Goal: Information Seeking & Learning: Learn about a topic

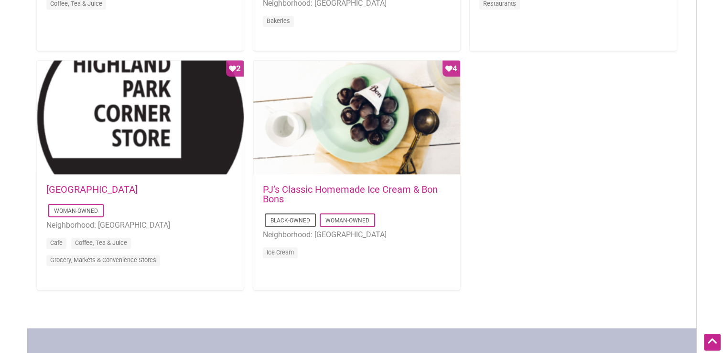
scroll to position [926, 0]
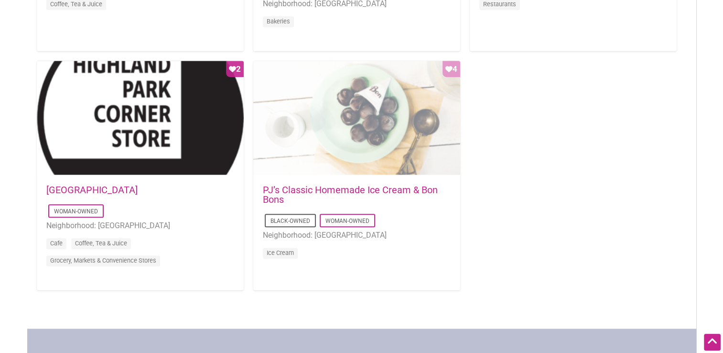
click at [375, 167] on div "Favorite Count 4" at bounding box center [356, 118] width 207 height 115
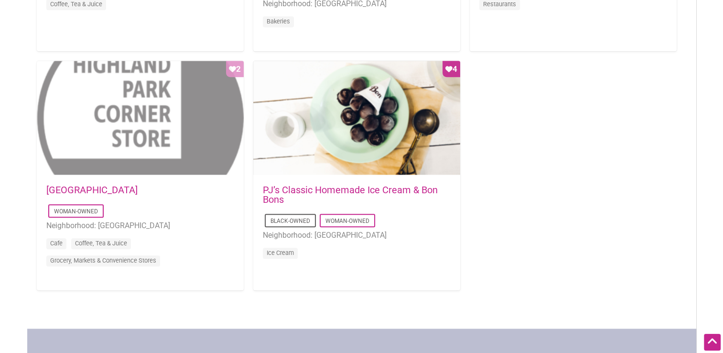
click at [172, 116] on div "Favorite Count 2" at bounding box center [140, 118] width 207 height 115
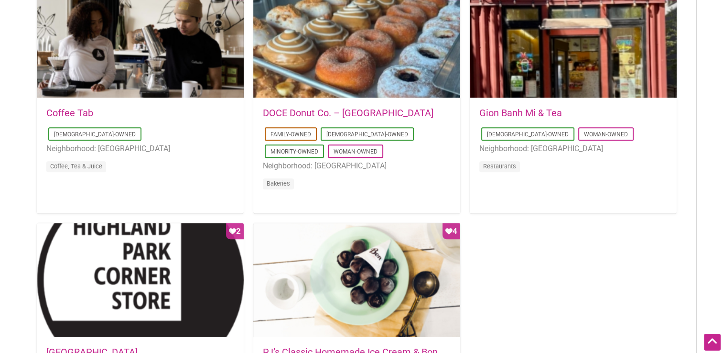
scroll to position [737, 0]
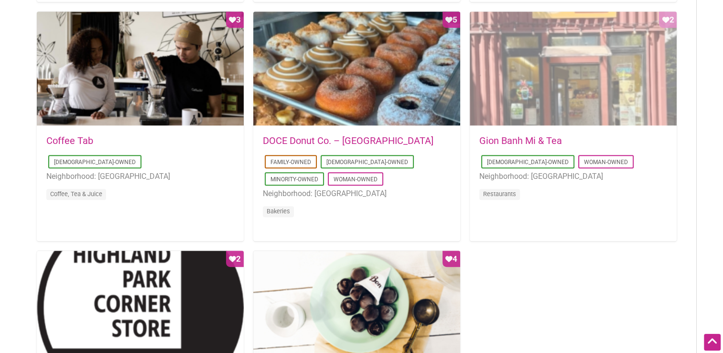
click at [547, 114] on div "Favorite Count 2" at bounding box center [573, 68] width 207 height 115
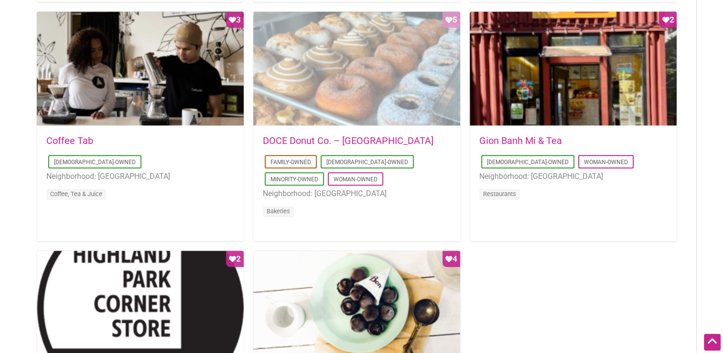
click at [365, 97] on div "Favorite Count 5" at bounding box center [356, 68] width 207 height 115
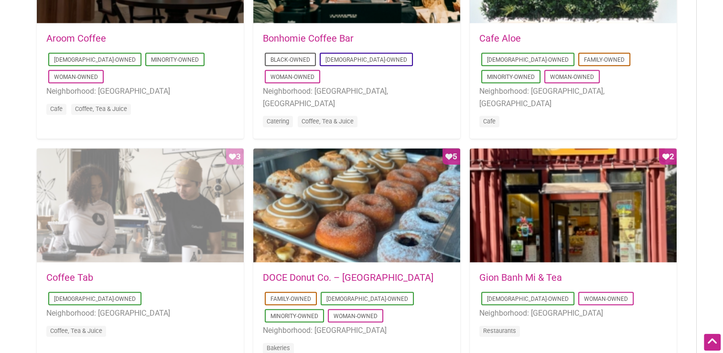
scroll to position [600, 0]
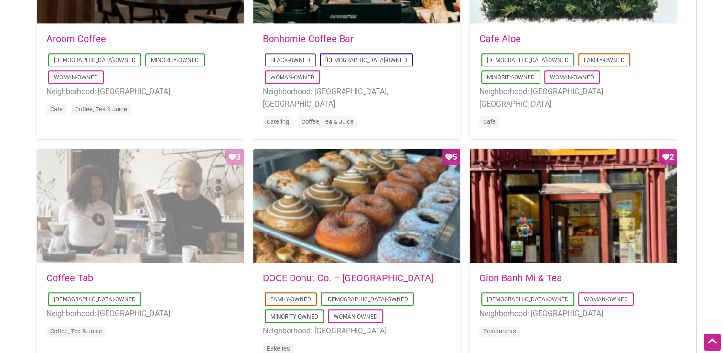
click at [145, 198] on div "Favorite Count 3" at bounding box center [140, 206] width 207 height 115
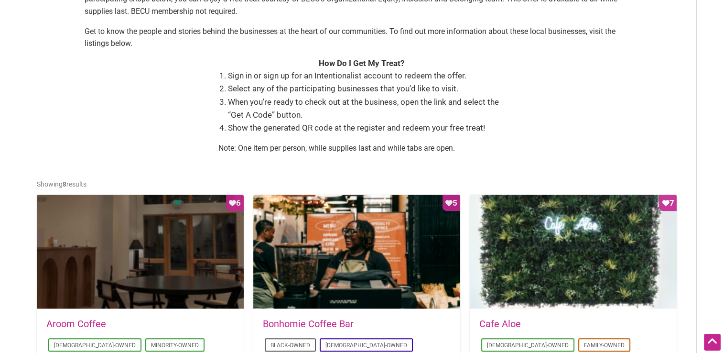
scroll to position [315, 0]
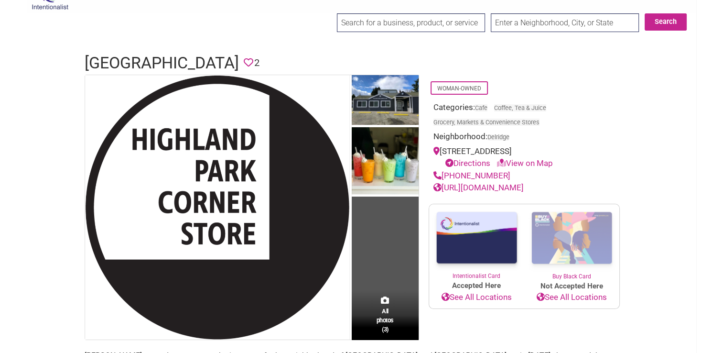
scroll to position [23, 0]
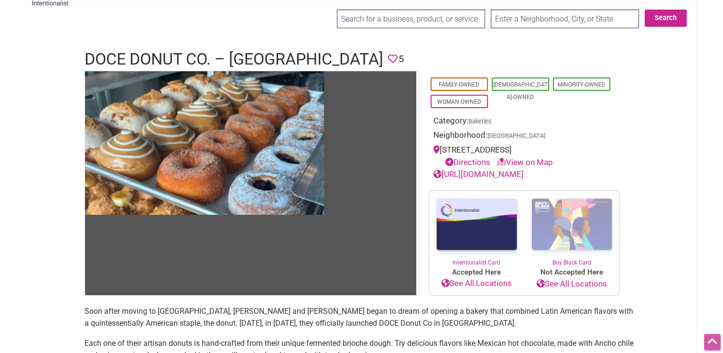
scroll to position [25, 0]
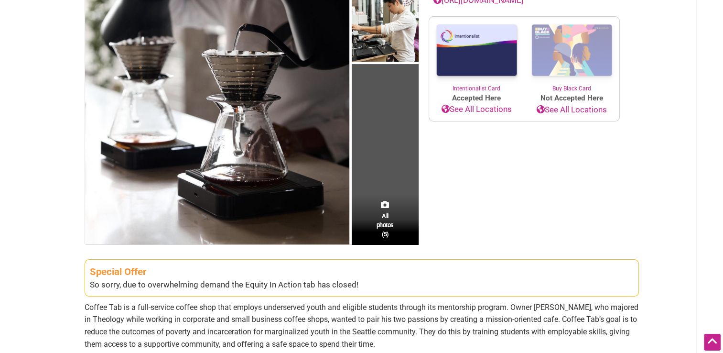
scroll to position [183, 0]
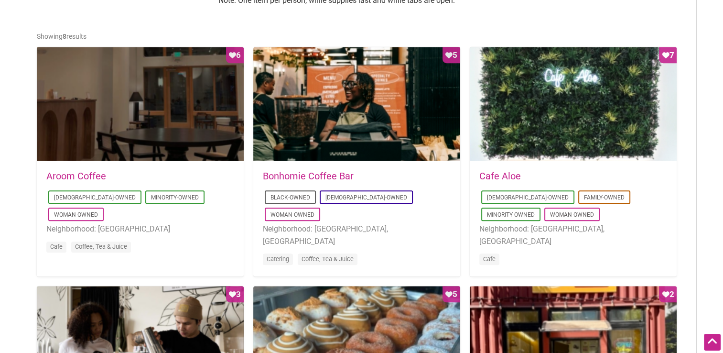
scroll to position [463, 0]
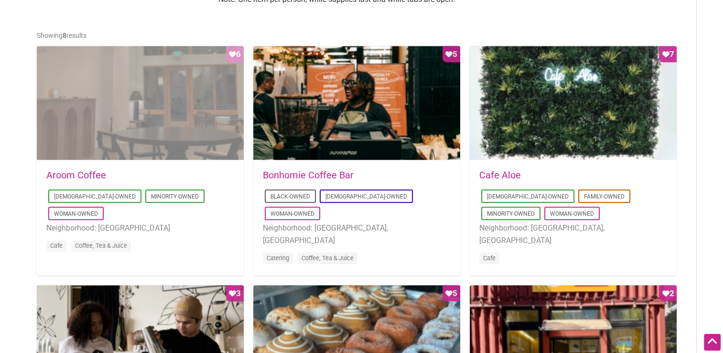
click at [149, 104] on div "Favorite Count 6" at bounding box center [140, 103] width 207 height 115
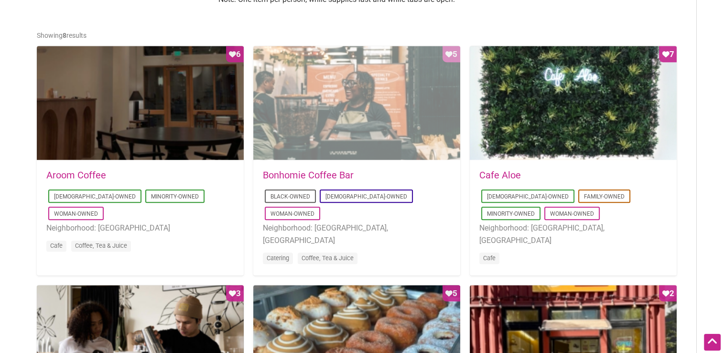
click at [290, 89] on div "Favorite Count 5" at bounding box center [356, 103] width 207 height 115
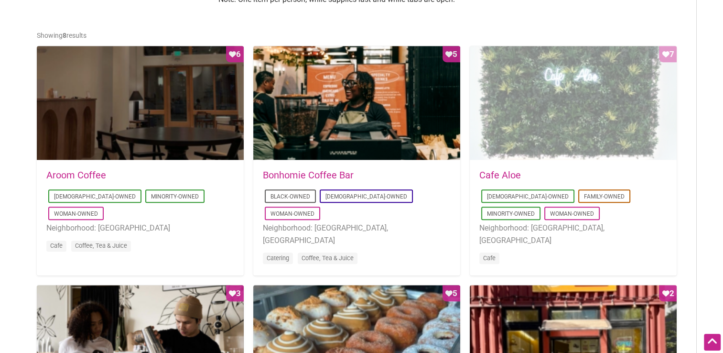
click at [531, 112] on div "Favorite Count 7" at bounding box center [573, 103] width 207 height 115
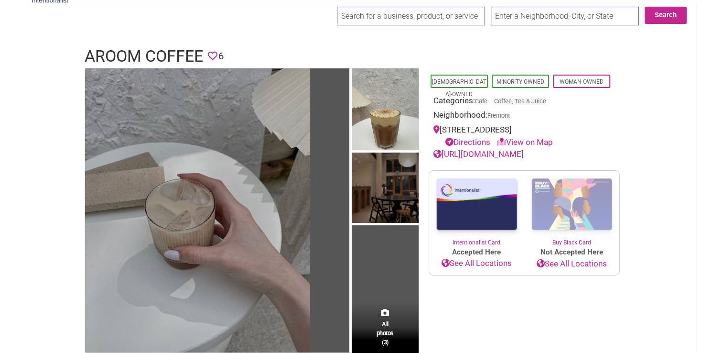
scroll to position [31, 0]
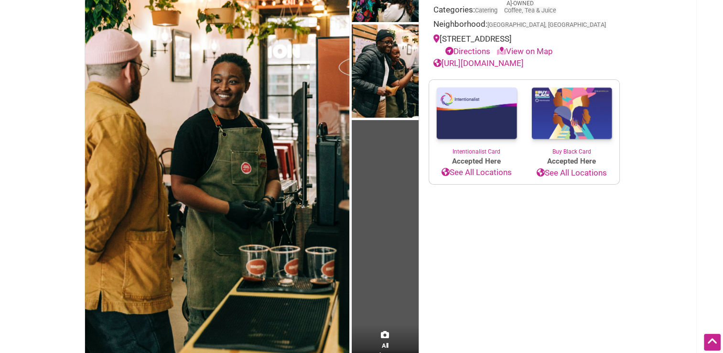
scroll to position [122, 0]
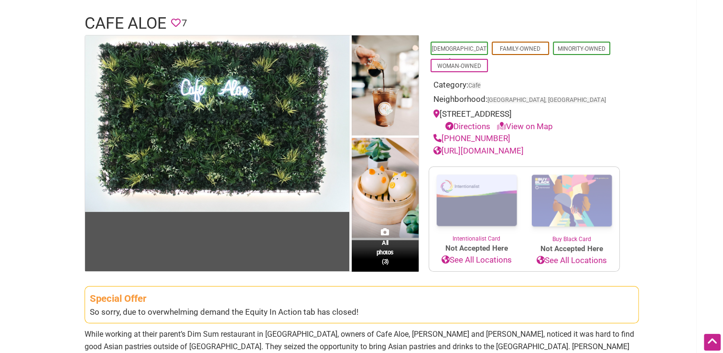
scroll to position [63, 0]
